Goal: Find specific page/section: Find specific page/section

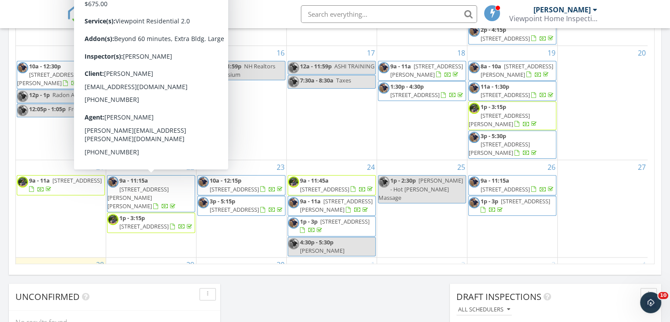
scroll to position [120, 0]
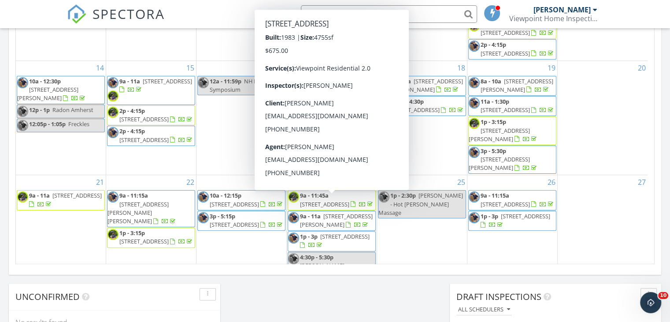
click at [501, 272] on div "3" at bounding box center [513, 314] width 90 height 85
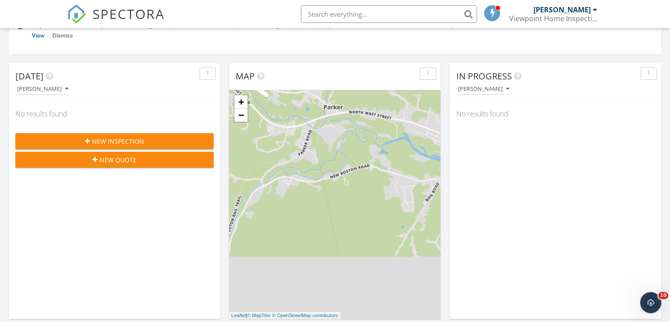
scroll to position [0, 0]
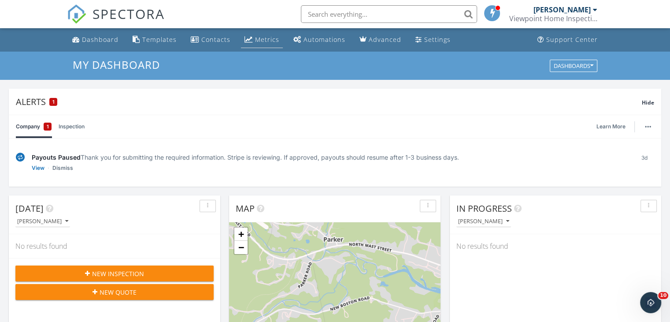
click at [264, 38] on div "Metrics" at bounding box center [267, 39] width 24 height 8
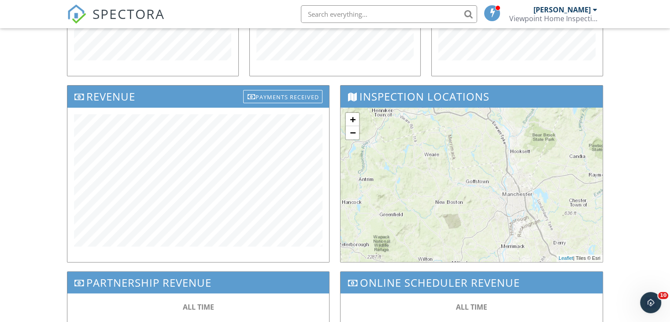
scroll to position [264, 0]
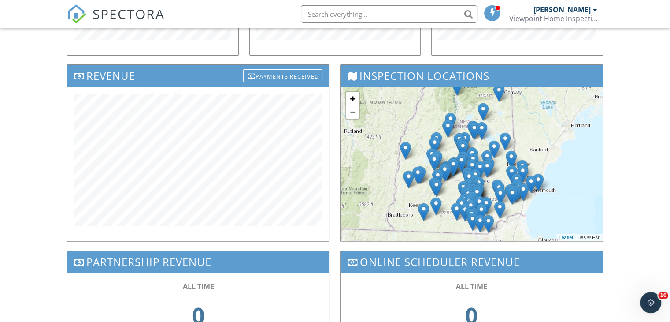
click at [16, 129] on div "Dashboard Templates Contacts Metrics Automations Advanced Settings Support Cent…" at bounding box center [335, 88] width 670 height 649
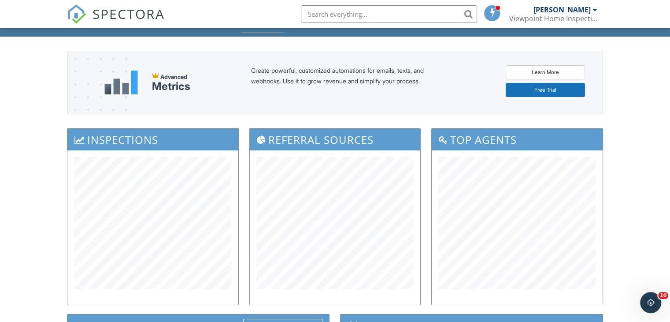
scroll to position [0, 0]
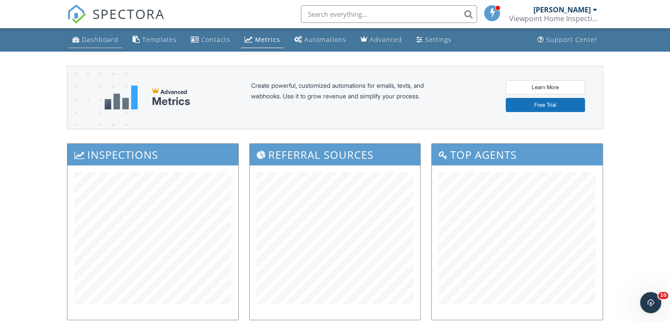
click at [99, 41] on div "Dashboard" at bounding box center [100, 39] width 37 height 8
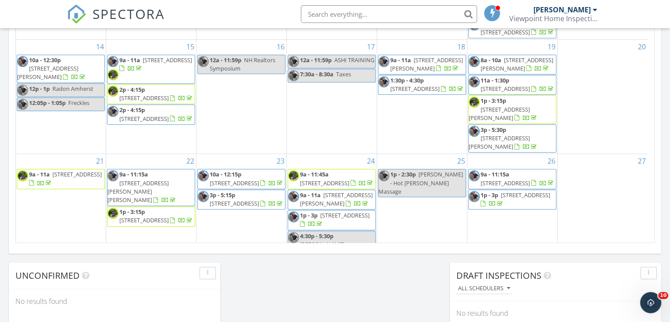
scroll to position [76, 0]
